Goal: Information Seeking & Learning: Check status

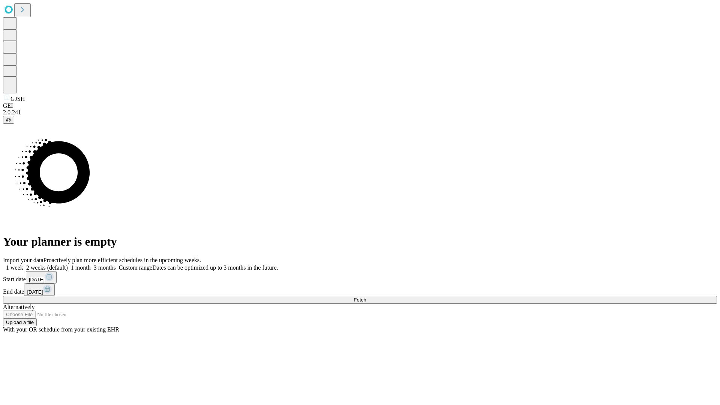
click at [366, 297] on span "Fetch" at bounding box center [360, 300] width 12 height 6
